Goal: Task Accomplishment & Management: Manage account settings

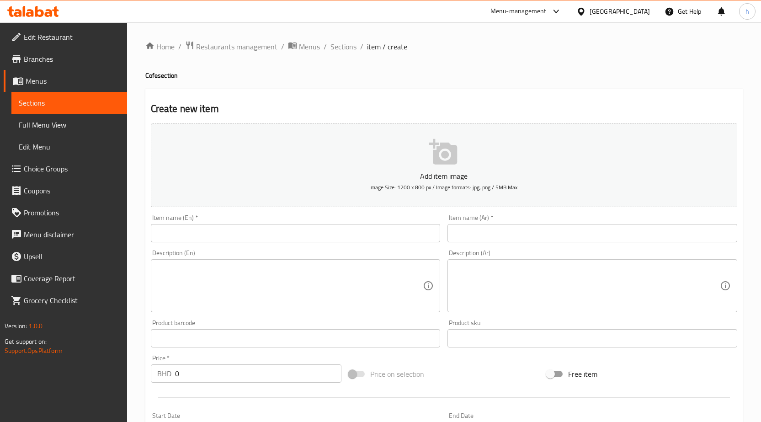
click at [35, 34] on span "Edit Restaurant" at bounding box center [72, 37] width 96 height 11
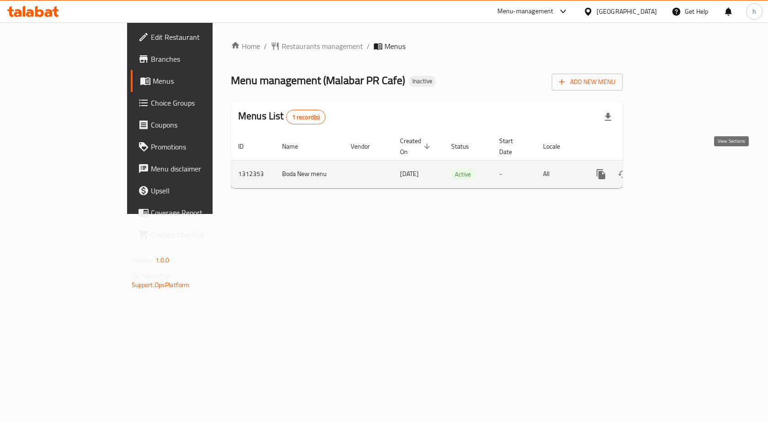
click at [672, 169] on icon "enhanced table" at bounding box center [666, 174] width 11 height 11
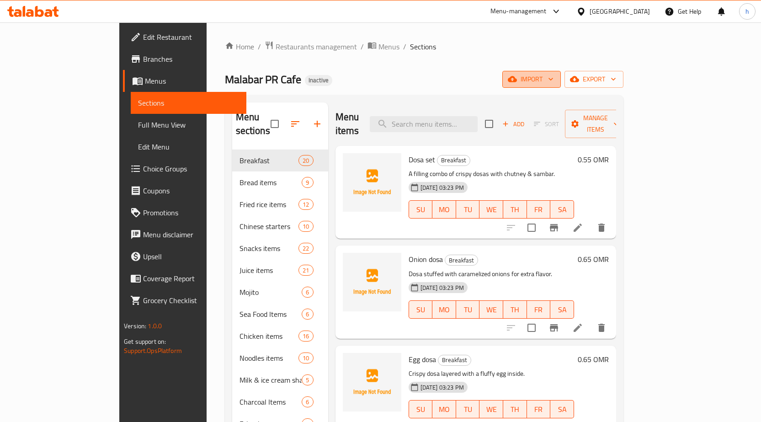
click at [553, 80] on span "import" at bounding box center [532, 79] width 44 height 11
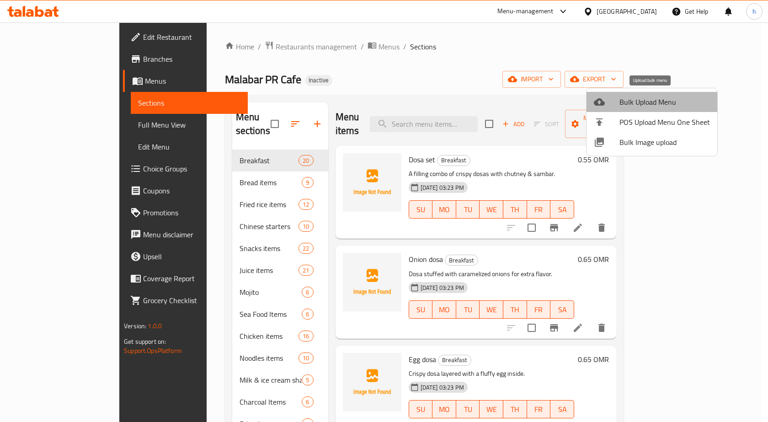
click at [652, 99] on span "Bulk Upload Menu" at bounding box center [664, 101] width 90 height 11
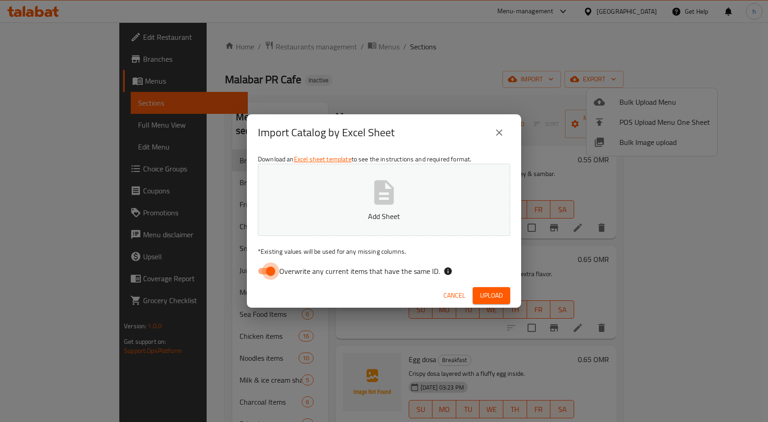
click at [272, 269] on input "Overwrite any current items that have the same ID." at bounding box center [270, 270] width 52 height 17
checkbox input "false"
click at [483, 287] on button "Upload" at bounding box center [491, 295] width 37 height 17
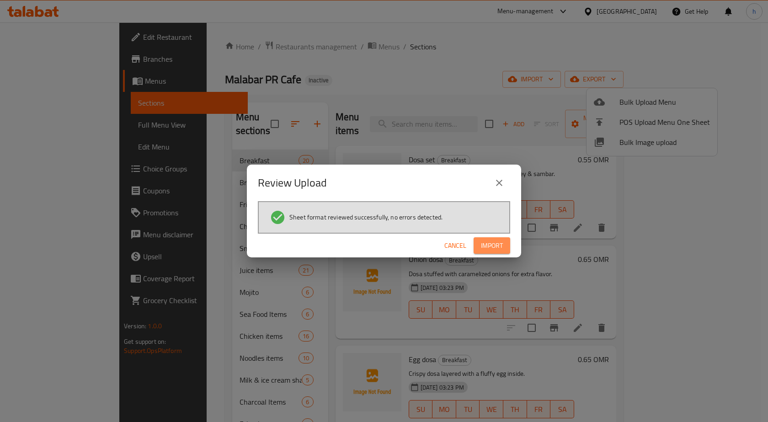
click at [489, 242] on span "Import" at bounding box center [492, 245] width 22 height 11
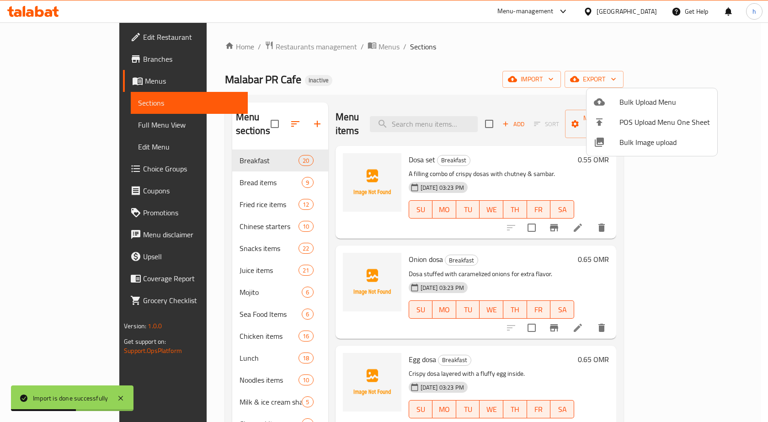
click at [193, 344] on div at bounding box center [384, 211] width 768 height 422
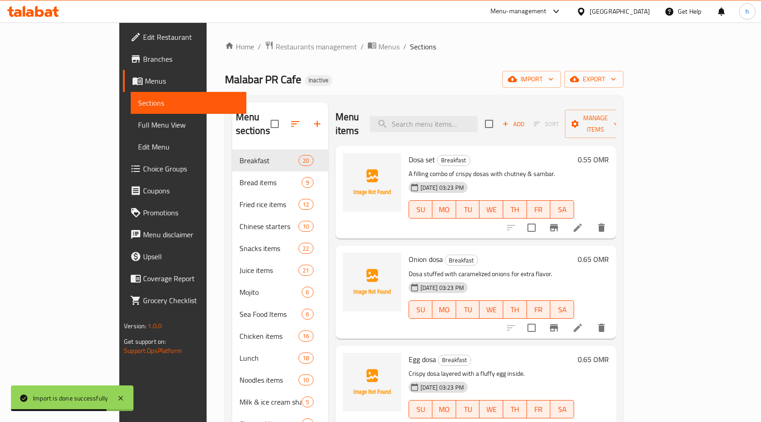
click at [232, 350] on div "Lunch 18" at bounding box center [280, 358] width 96 height 22
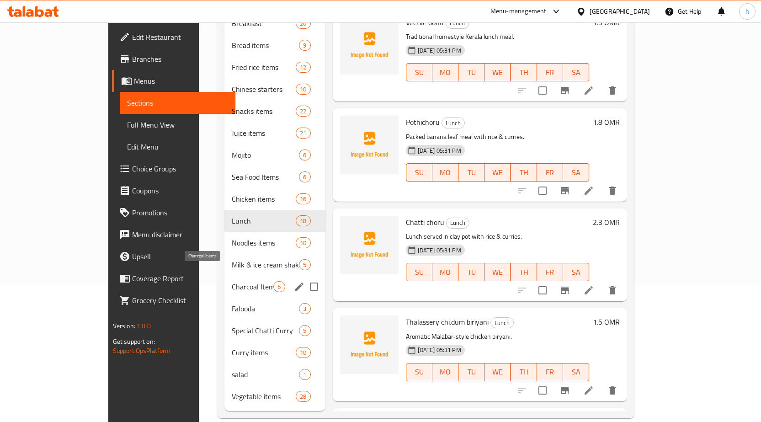
scroll to position [138, 0]
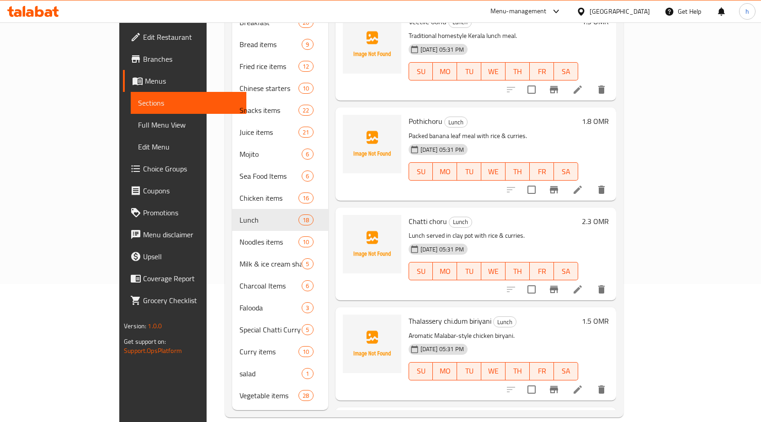
click at [138, 122] on span "Full Menu View" at bounding box center [188, 124] width 101 height 11
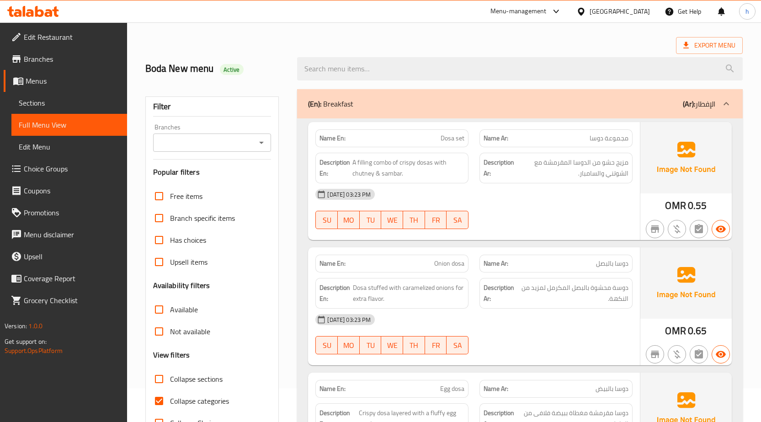
scroll to position [137, 0]
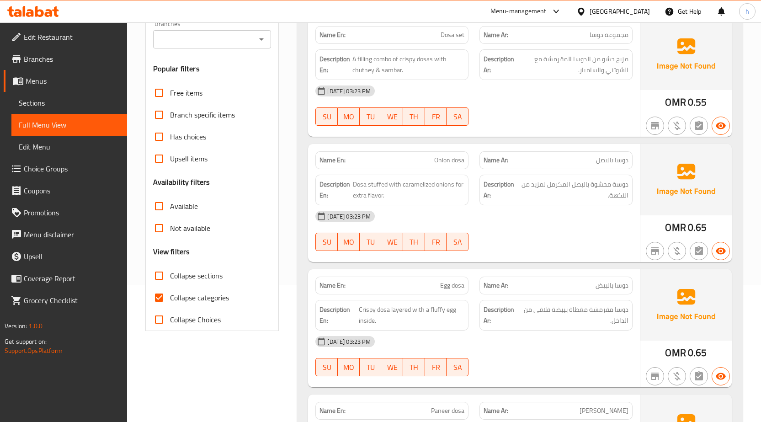
click at [209, 292] on span "Collapse categories" at bounding box center [199, 297] width 59 height 11
click at [170, 291] on input "Collapse categories" at bounding box center [159, 298] width 22 height 22
checkbox input "false"
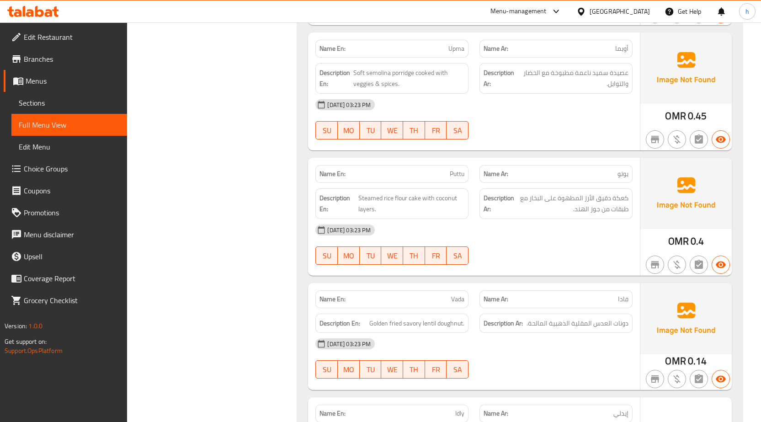
scroll to position [2148, 0]
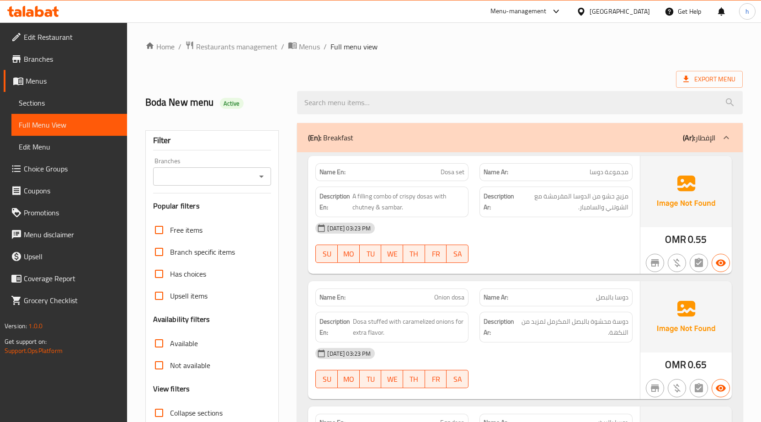
scroll to position [15383, 0]
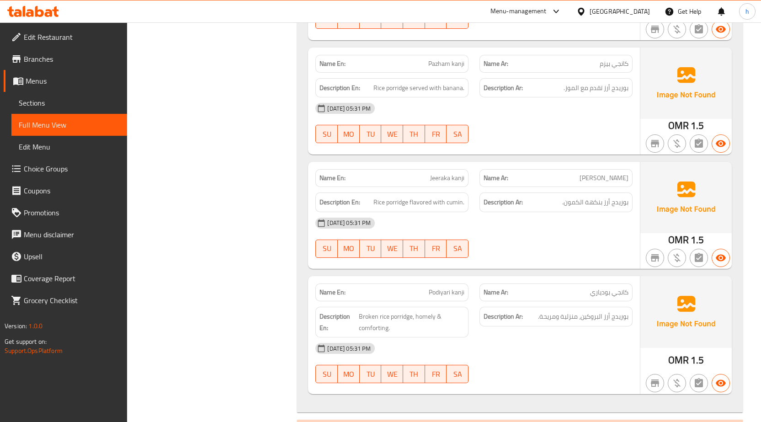
scroll to position [17622, 0]
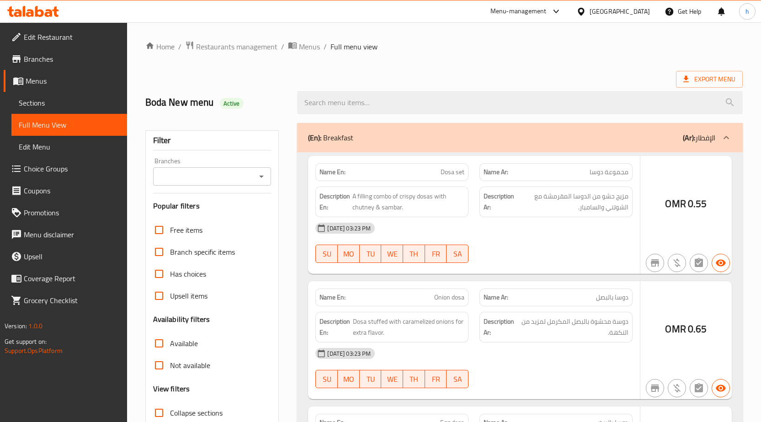
click at [65, 145] on div at bounding box center [380, 211] width 761 height 422
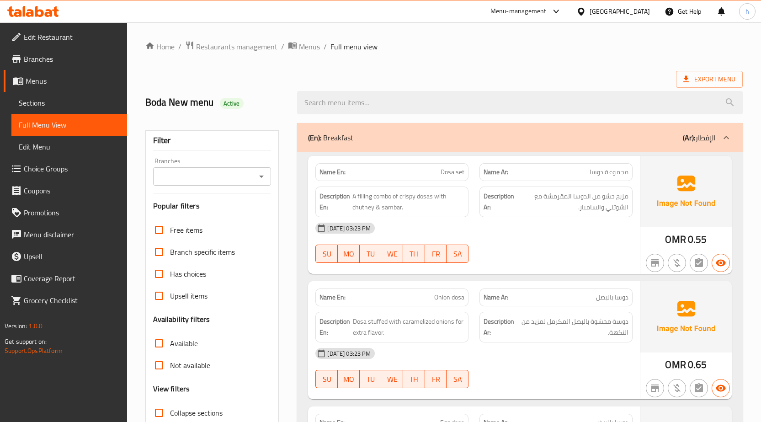
click at [35, 146] on span "Edit Menu" at bounding box center [69, 146] width 101 height 11
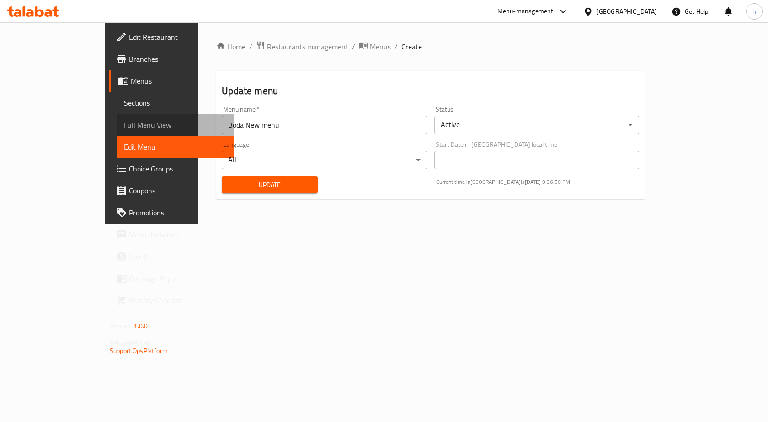
click at [124, 128] on span "Full Menu View" at bounding box center [175, 124] width 102 height 11
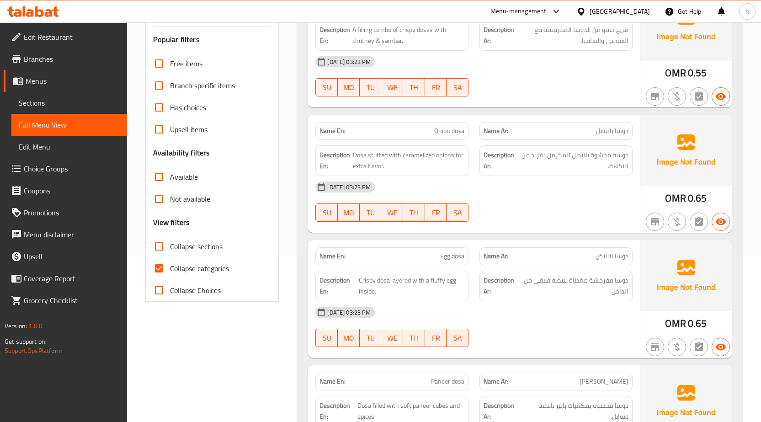
scroll to position [228, 0]
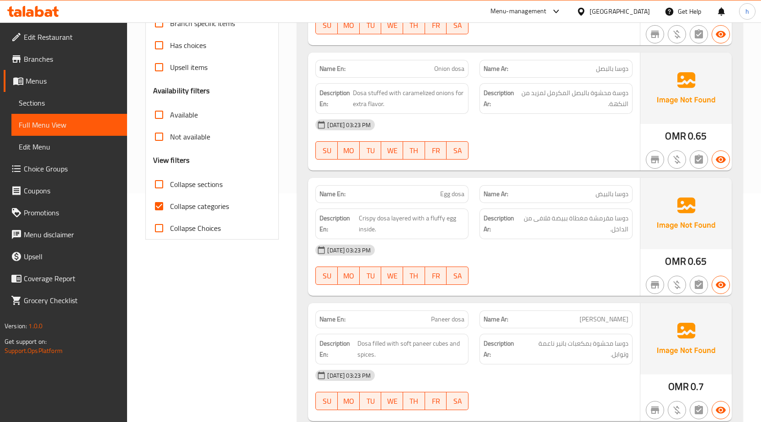
click at [83, 103] on span "Sections" at bounding box center [69, 102] width 101 height 11
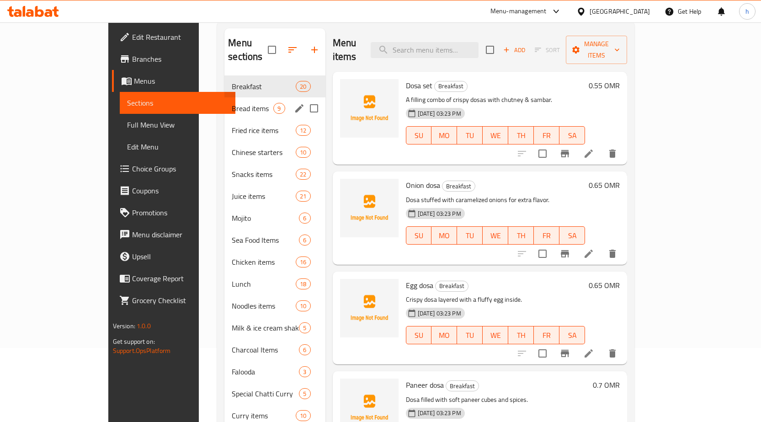
scroll to position [138, 0]
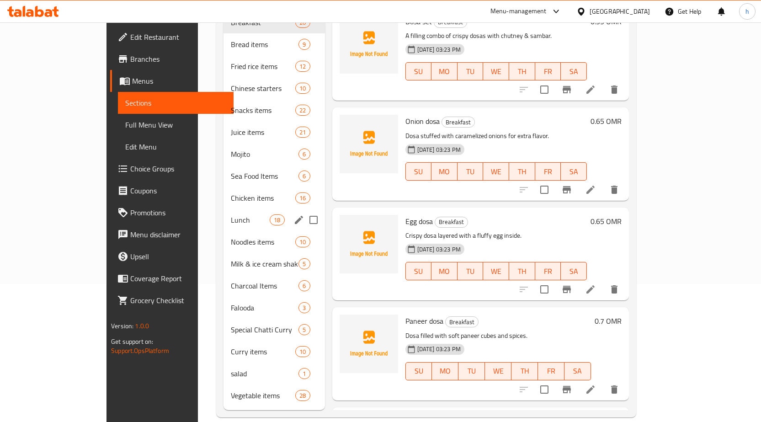
click at [223, 212] on div "Lunch 18" at bounding box center [273, 220] width 101 height 22
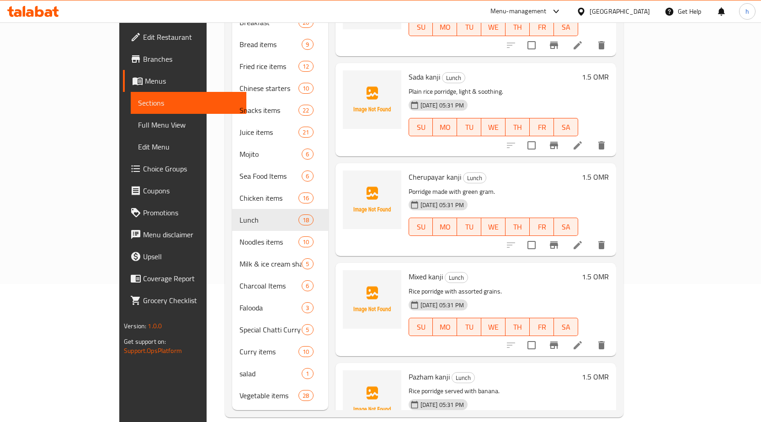
scroll to position [1388, 0]
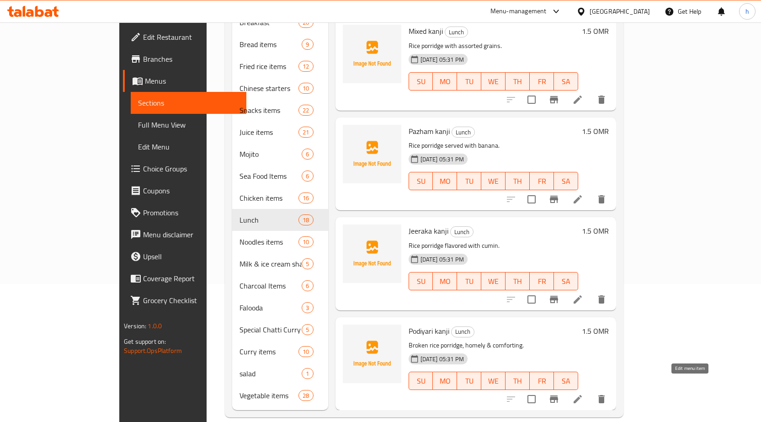
click at [583, 393] on icon at bounding box center [577, 398] width 11 height 11
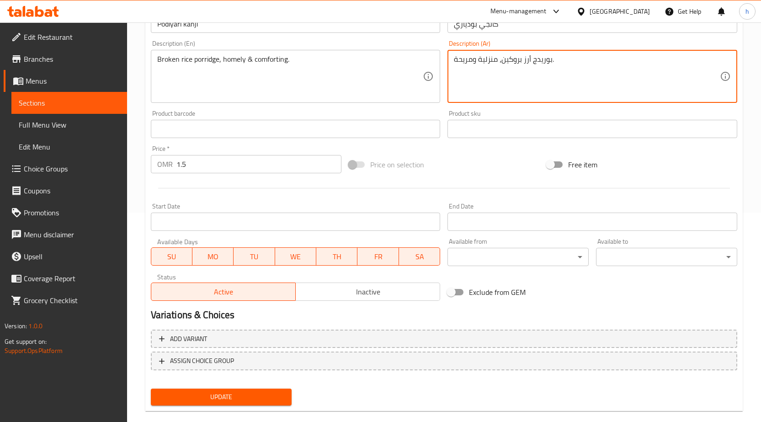
scroll to position [224, 0]
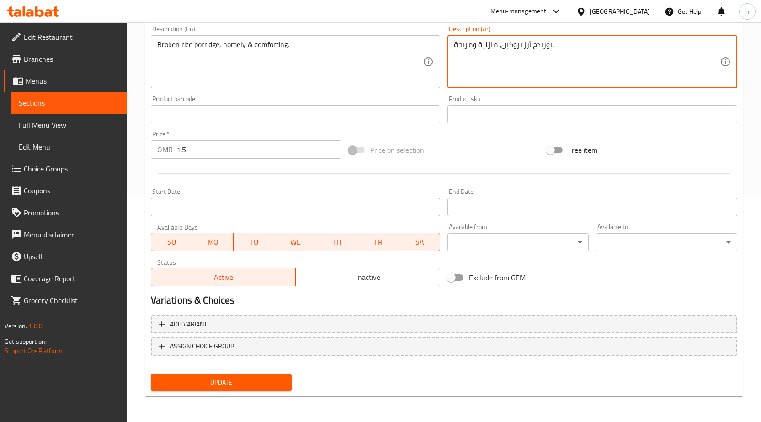
type textarea "بوريدج أرز بروكين، منزلية ومريحة."
click at [269, 382] on span "Update" at bounding box center [221, 382] width 127 height 11
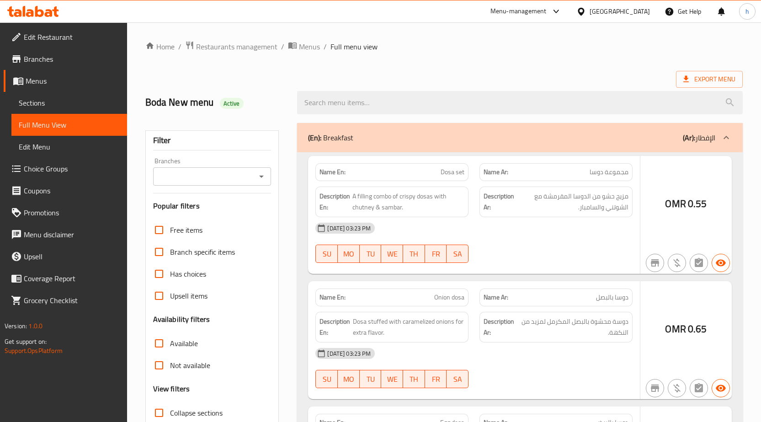
click at [245, 90] on div at bounding box center [380, 211] width 761 height 422
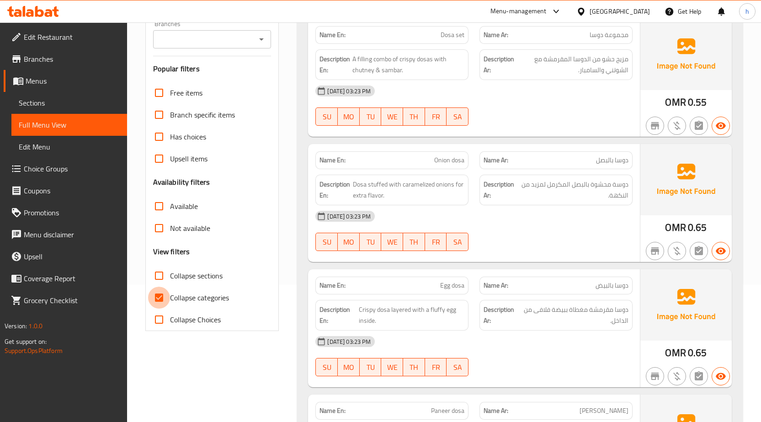
click at [165, 295] on input "Collapse categories" at bounding box center [159, 298] width 22 height 22
checkbox input "false"
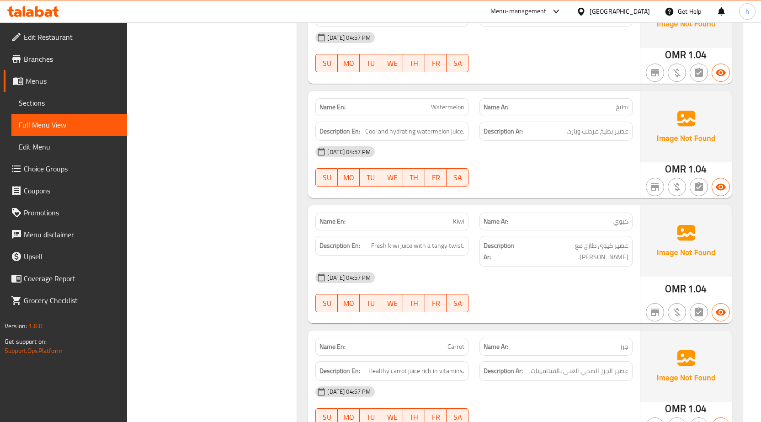
scroll to position [10223, 0]
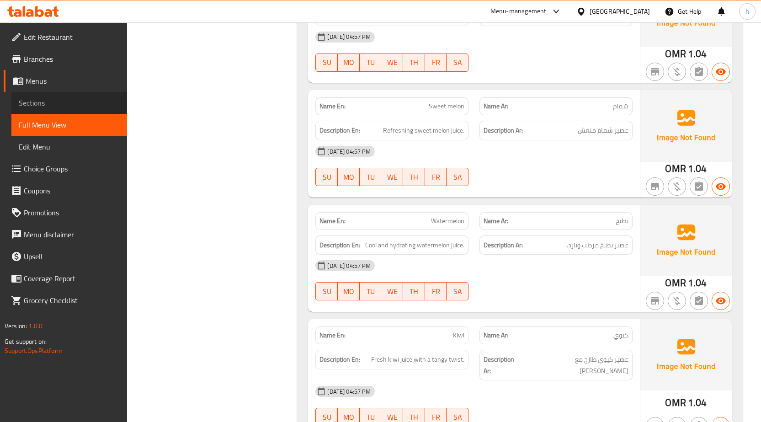
click at [40, 100] on span "Sections" at bounding box center [69, 102] width 101 height 11
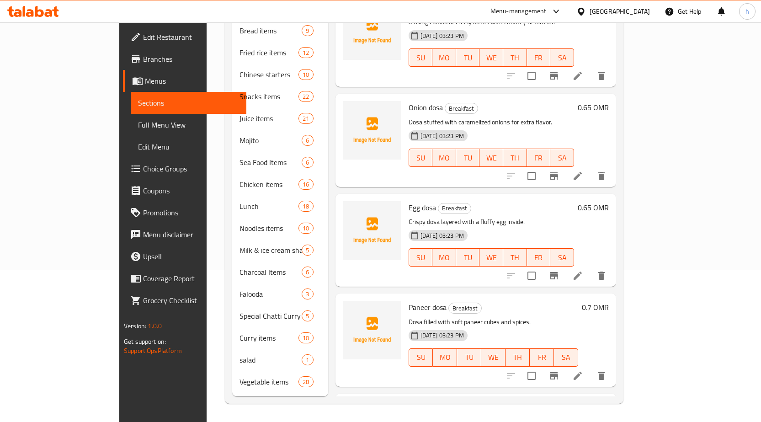
scroll to position [128, 0]
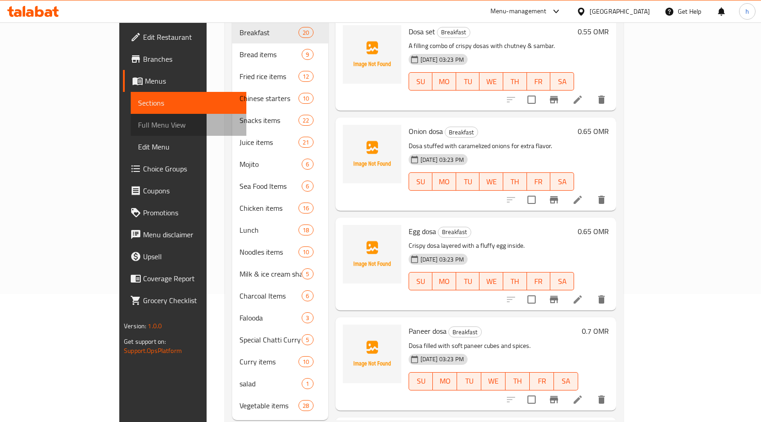
click at [138, 124] on span "Full Menu View" at bounding box center [188, 124] width 101 height 11
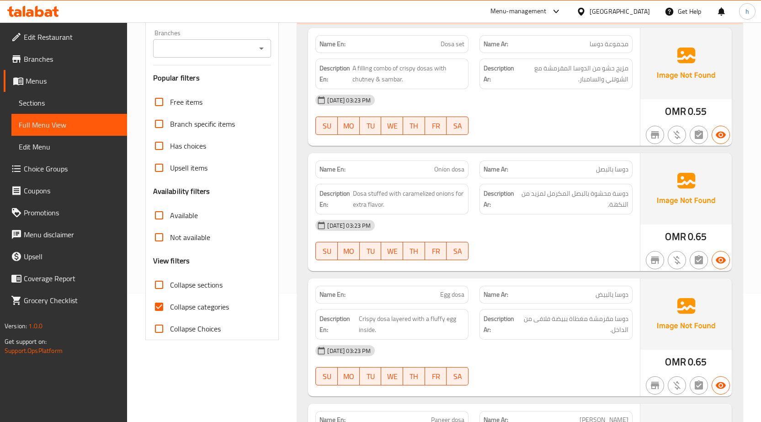
click at [159, 307] on input "Collapse categories" at bounding box center [159, 307] width 22 height 22
checkbox input "false"
click at [161, 286] on input "Collapse sections" at bounding box center [159, 285] width 22 height 22
checkbox input "true"
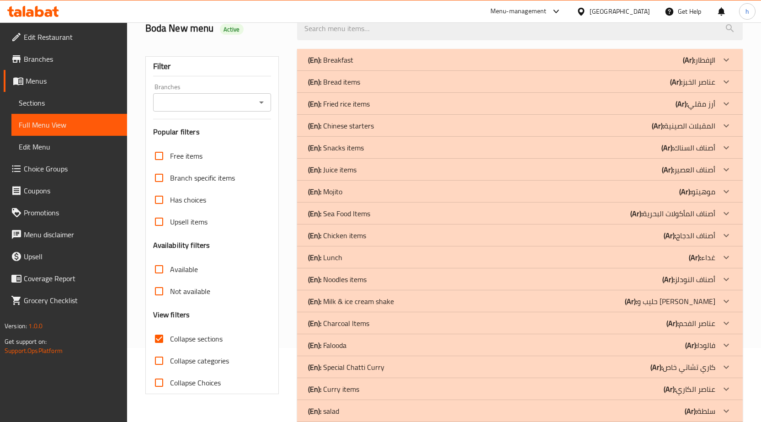
scroll to position [114, 0]
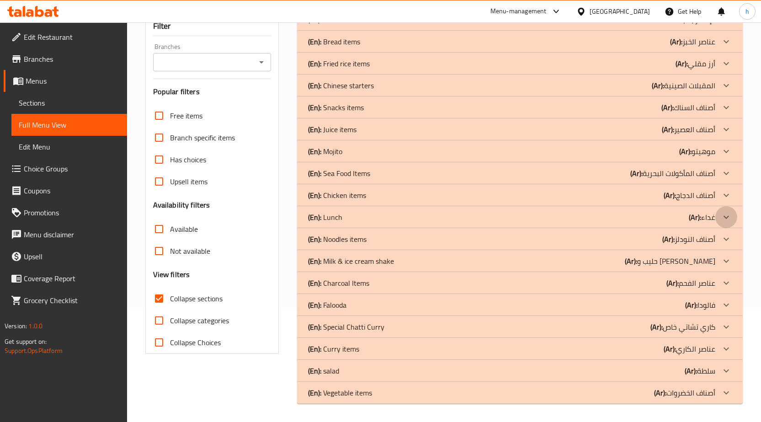
click at [725, 217] on icon at bounding box center [725, 216] width 5 height 3
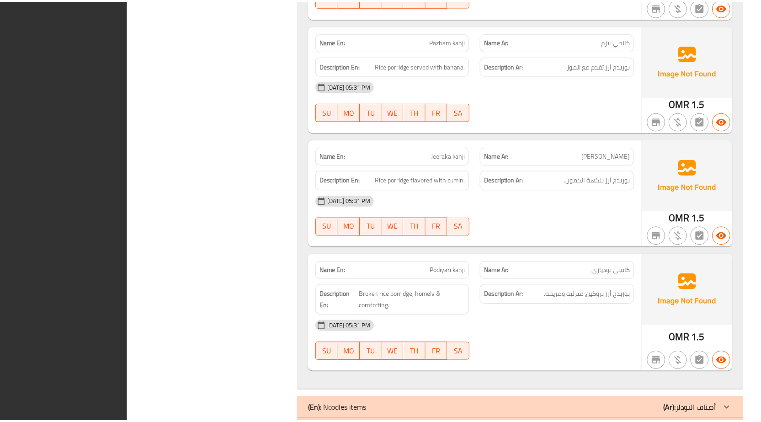
scroll to position [2479, 0]
